Goal: Browse casually

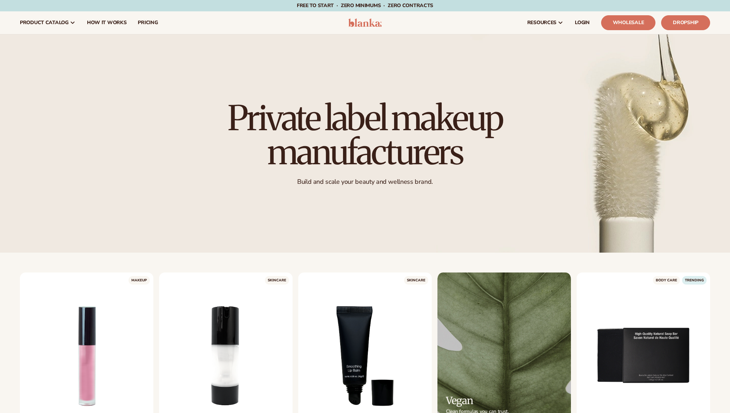
scroll to position [2389, 0]
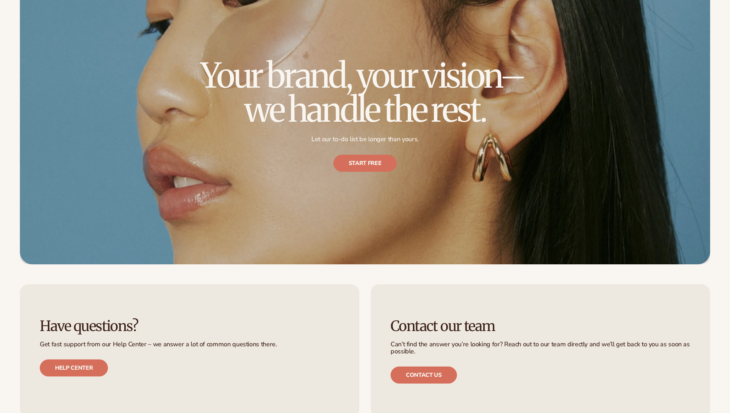
click at [368, 93] on h2 "Your brand, your vision– we handle the rest." at bounding box center [365, 93] width 355 height 68
click at [348, 172] on div "Your brand, your vision– we handle the rest. Let our to-do list be longer than …" at bounding box center [365, 115] width 355 height 142
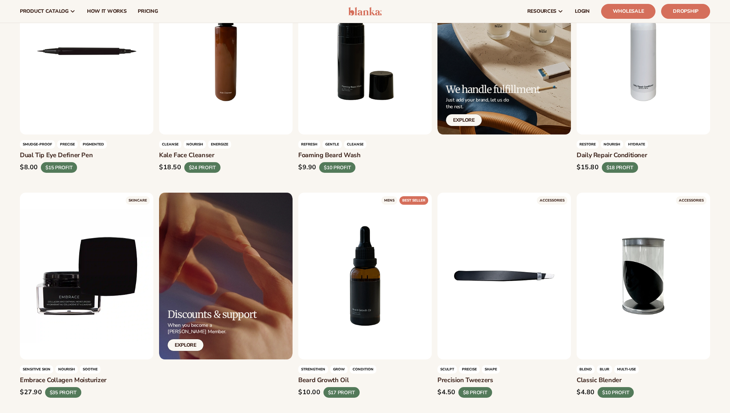
scroll to position [1701, 0]
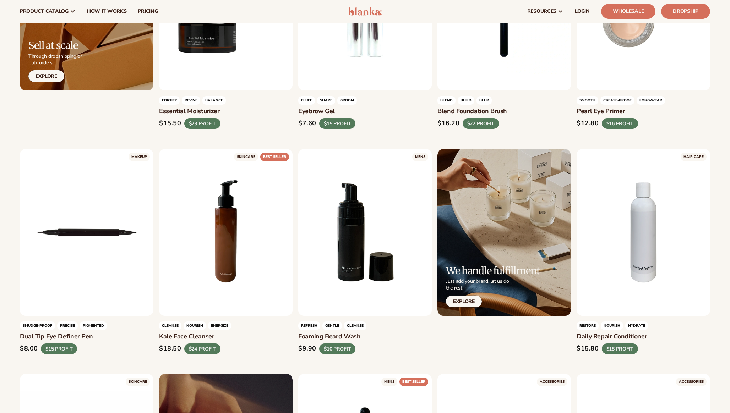
click at [359, 10] on img at bounding box center [365, 11] width 34 height 9
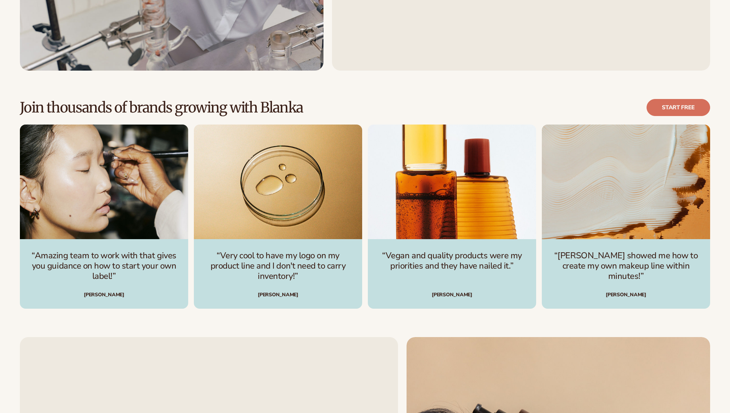
scroll to position [2466, 0]
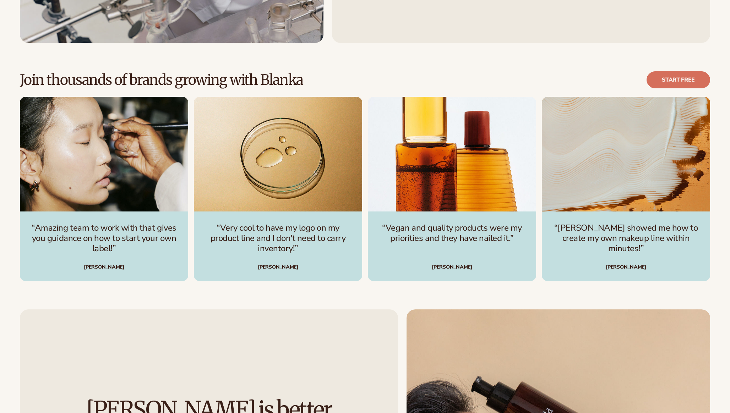
click at [276, 78] on h2 "Join thousands of brands growing with Blanka" at bounding box center [161, 80] width 283 height 16
